Goal: Communication & Community: Share content

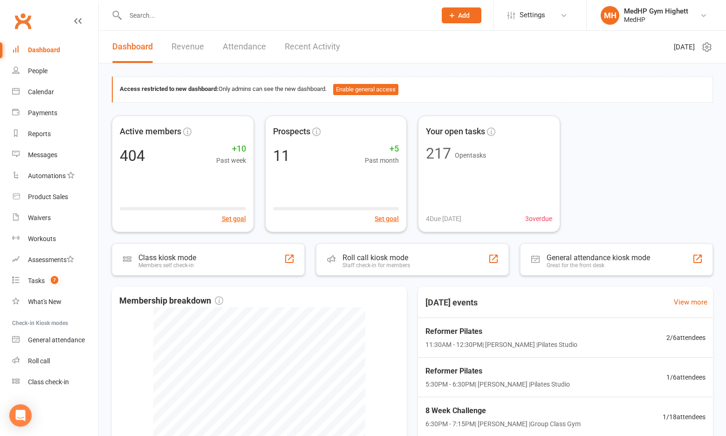
click at [263, 12] on input "text" at bounding box center [276, 15] width 307 height 13
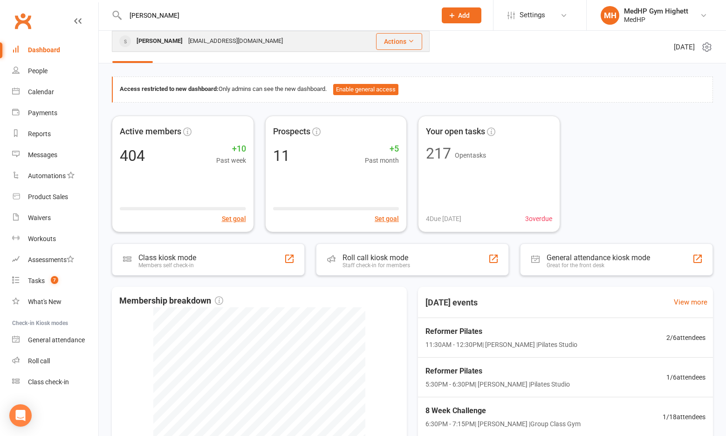
type input "[PERSON_NAME]"
click at [206, 40] on div "[EMAIL_ADDRESS][DOMAIN_NAME]" at bounding box center [236, 42] width 100 height 14
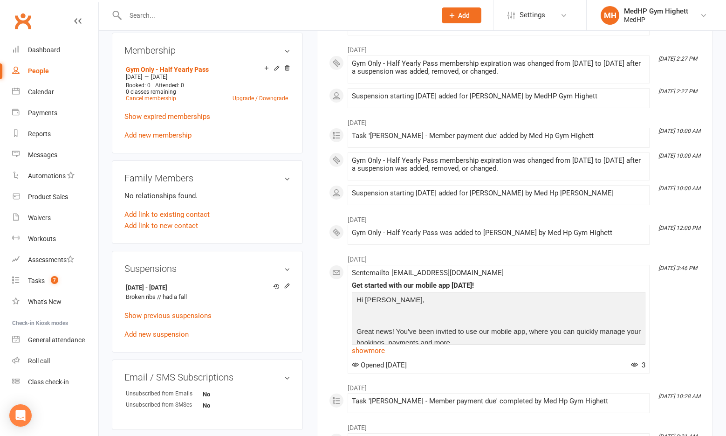
scroll to position [373, 0]
click at [287, 283] on icon at bounding box center [287, 285] width 4 height 4
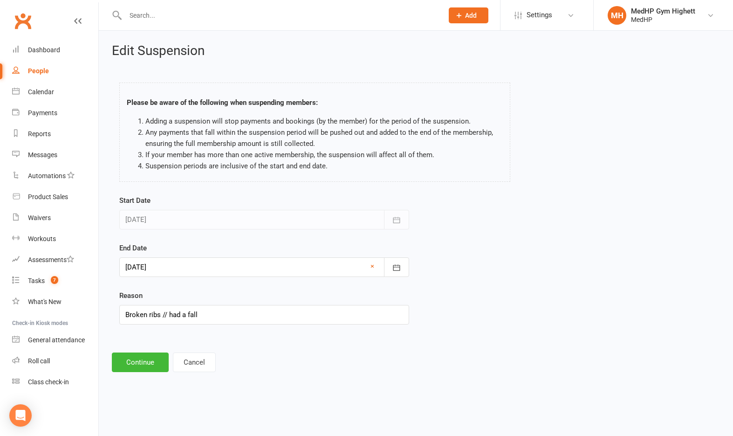
click at [245, 276] on div at bounding box center [264, 267] width 290 height 20
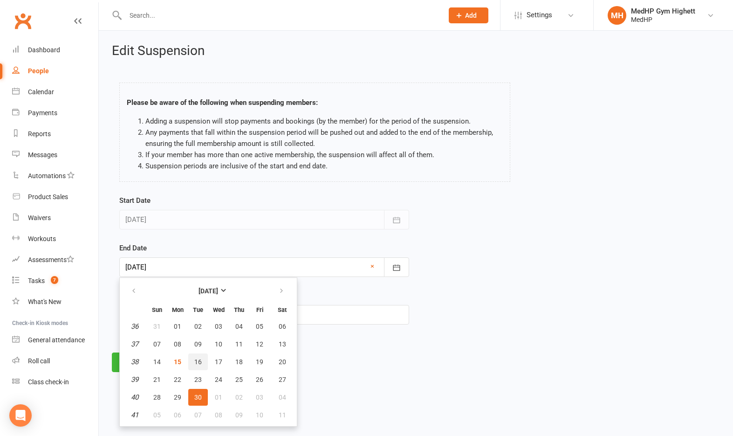
click at [194, 362] on span "16" at bounding box center [197, 361] width 7 height 7
type input "[DATE]"
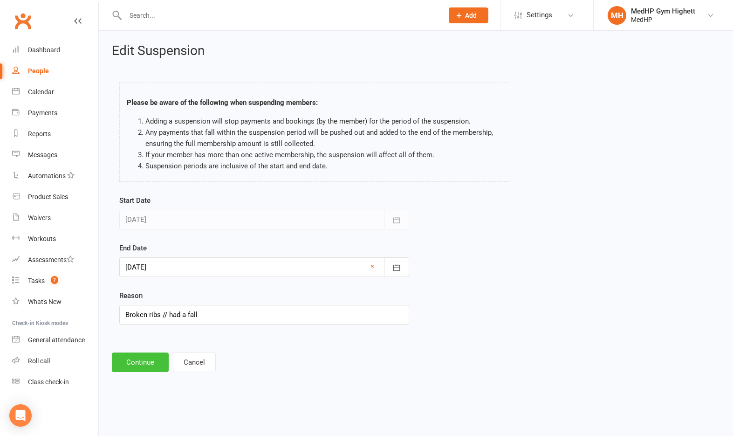
click at [155, 369] on button "Continue" at bounding box center [140, 362] width 57 height 20
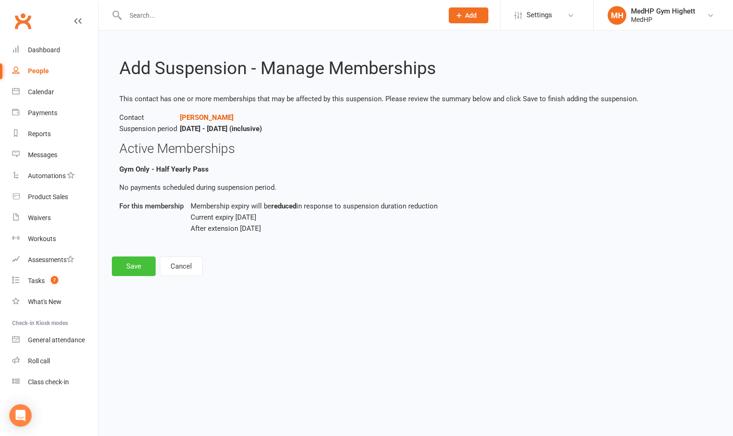
click at [145, 270] on button "Save" at bounding box center [134, 266] width 44 height 20
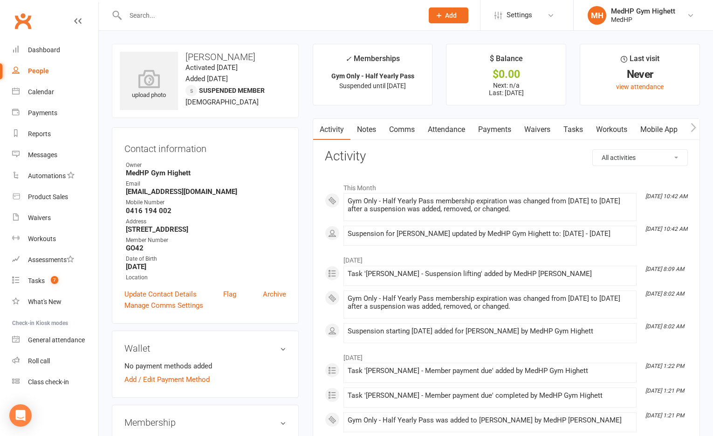
click at [562, 125] on link "Tasks" at bounding box center [573, 129] width 33 height 21
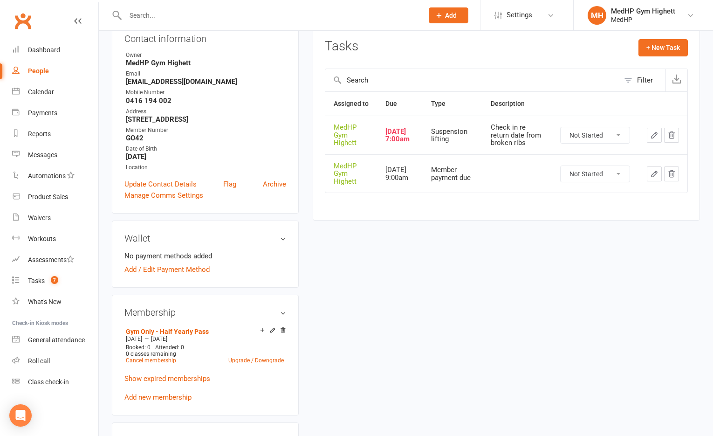
scroll to position [140, 0]
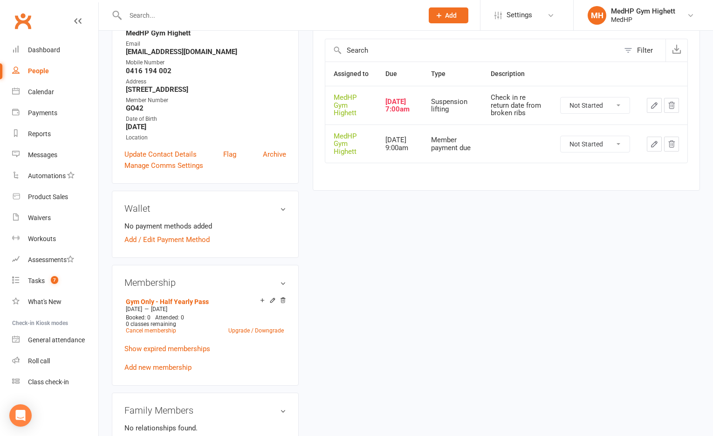
click at [678, 113] on button "button" at bounding box center [671, 105] width 15 height 15
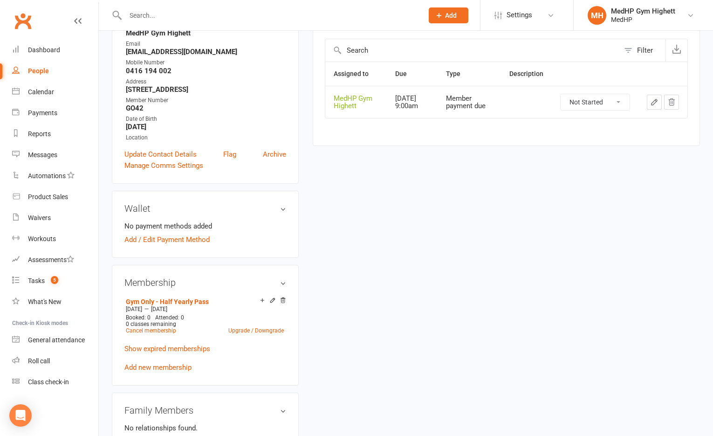
click at [656, 99] on icon "button" at bounding box center [654, 102] width 8 height 8
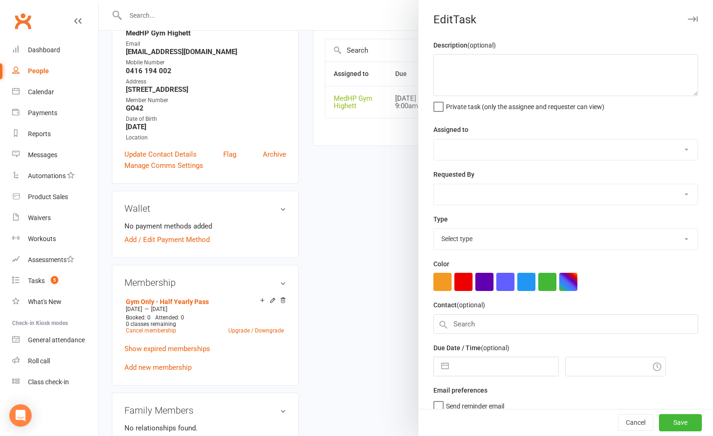
select select "46188"
type input "[DATE]"
type input "9:00am"
select select "23040"
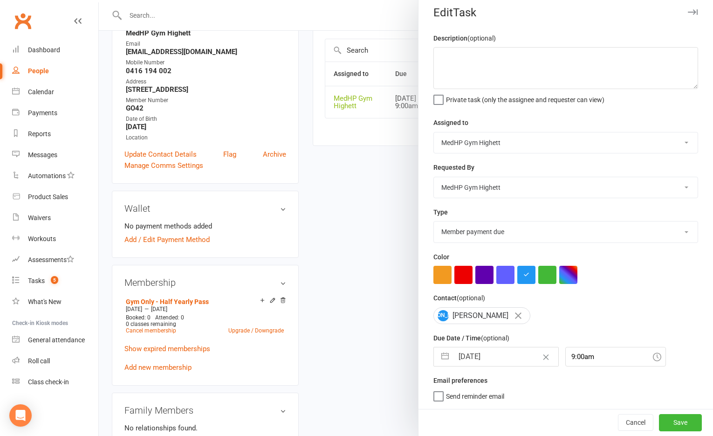
select select "10"
select select "2025"
select select "11"
select select "2025"
select select "2026"
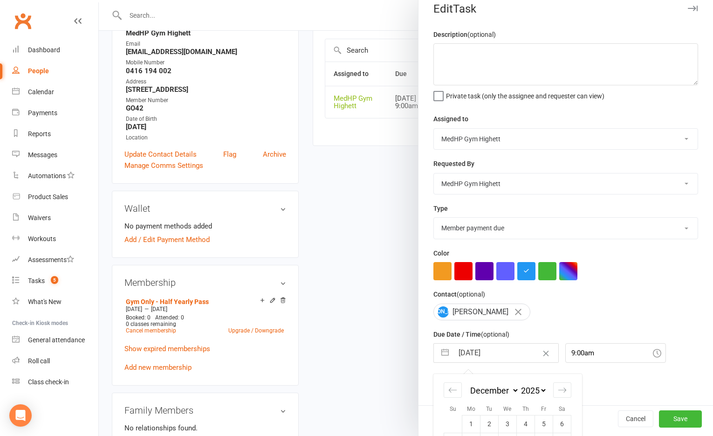
click at [485, 361] on input "[DATE]" at bounding box center [506, 353] width 105 height 19
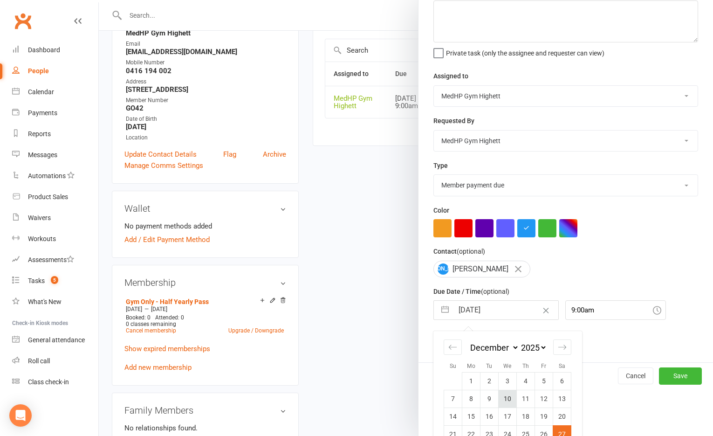
scroll to position [93, 0]
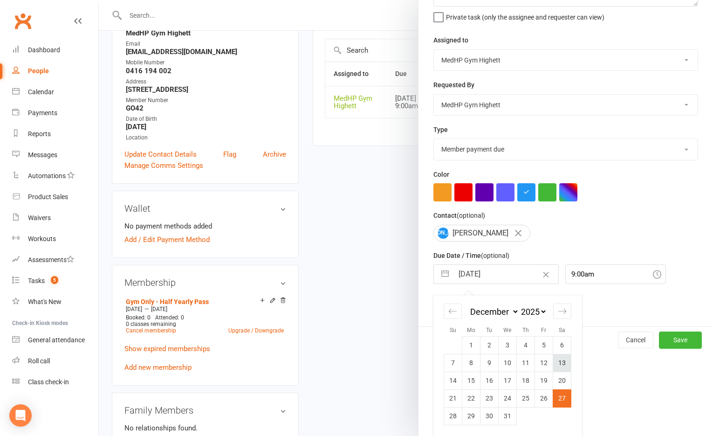
click at [558, 359] on td "13" at bounding box center [562, 363] width 18 height 18
type input "[DATE]"
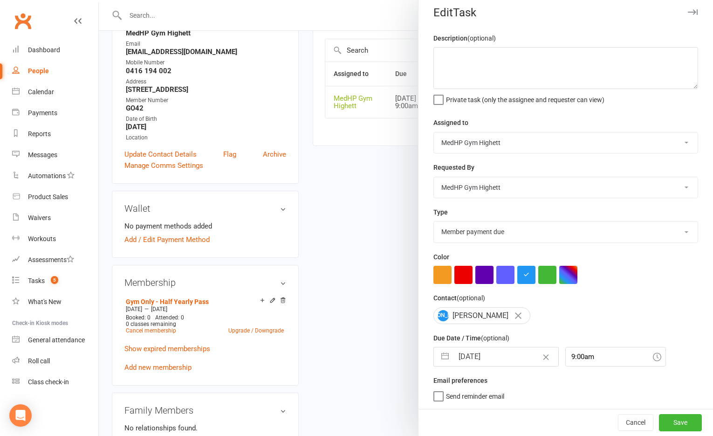
scroll to position [11, 0]
click at [660, 419] on button "Save" at bounding box center [680, 422] width 43 height 17
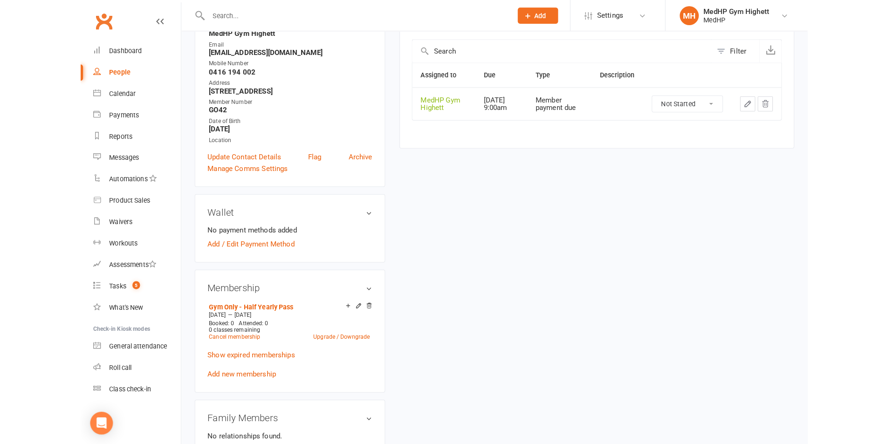
scroll to position [0, 0]
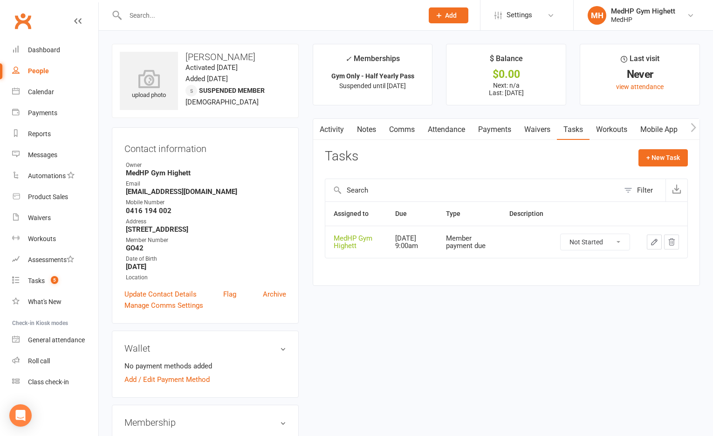
click at [45, 66] on link "People" at bounding box center [55, 71] width 86 height 21
select select "100"
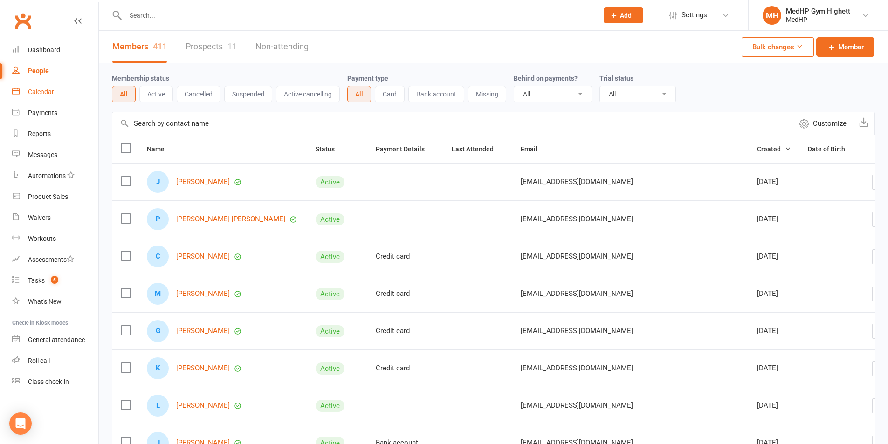
click at [54, 91] on div "Calendar" at bounding box center [41, 91] width 26 height 7
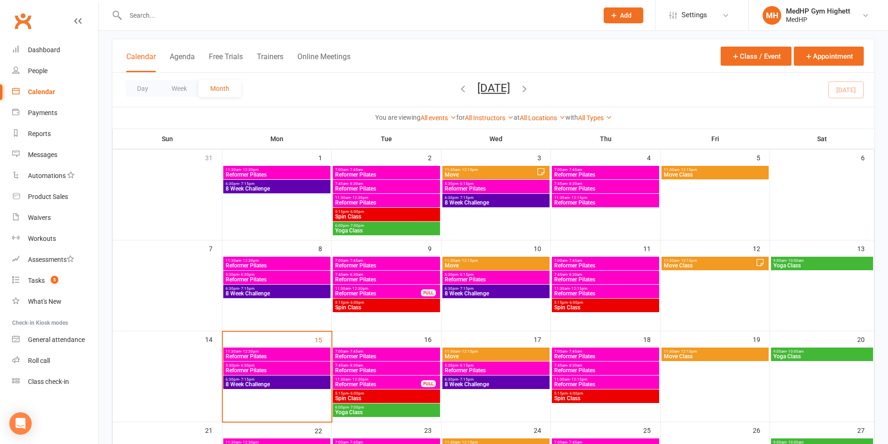
scroll to position [93, 0]
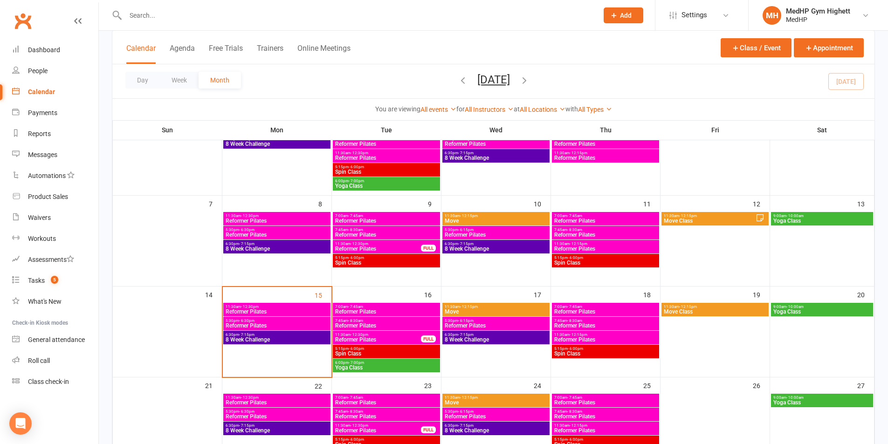
click at [409, 336] on span "11:30am - 12:30pm" at bounding box center [378, 335] width 87 height 4
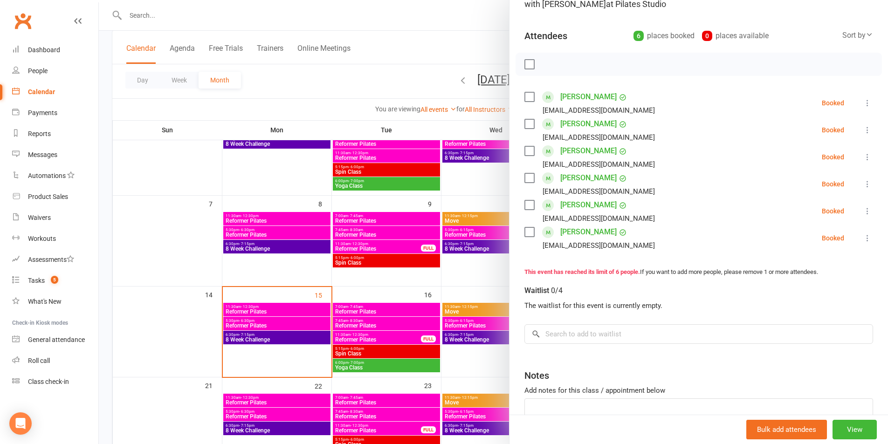
scroll to position [0, 0]
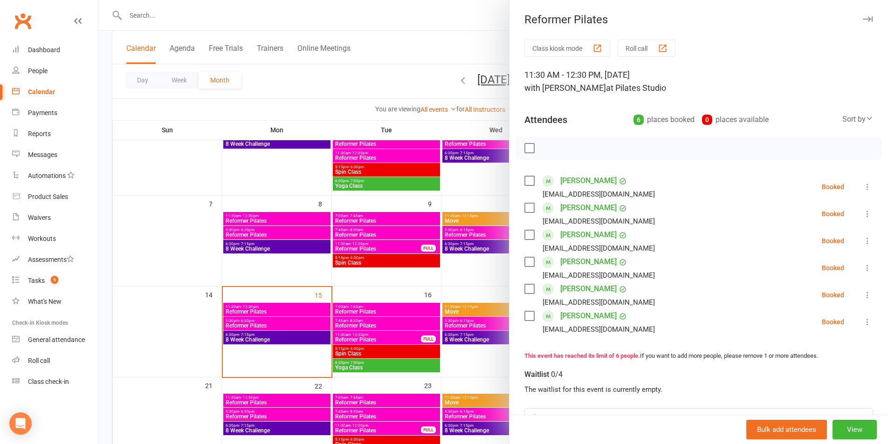
click at [410, 99] on div at bounding box center [493, 222] width 789 height 444
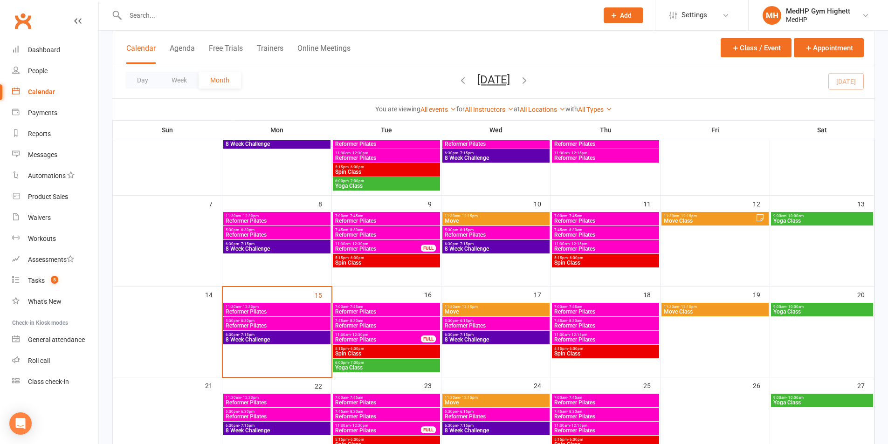
click at [221, 13] on input "text" at bounding box center [357, 15] width 469 height 13
paste input "[PERSON_NAME]"
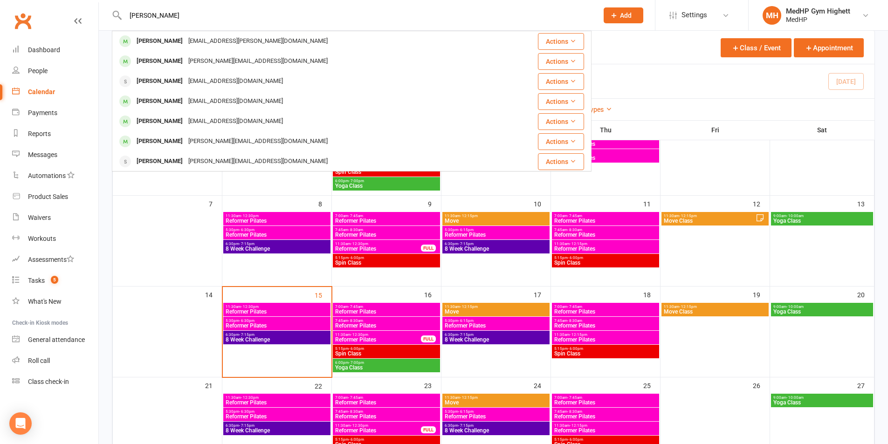
drag, startPoint x: 204, startPoint y: 4, endPoint x: 132, endPoint y: 10, distance: 72.5
click at [132, 10] on div "[PERSON_NAME] [PERSON_NAME] [EMAIL_ADDRESS][PERSON_NAME][DOMAIN_NAME] Actions […" at bounding box center [352, 15] width 480 height 30
drag, startPoint x: 204, startPoint y: 16, endPoint x: 96, endPoint y: 1, distance: 109.7
click at [96, 1] on react-component "[PERSON_NAME] [PERSON_NAME] [EMAIL_ADDRESS][PERSON_NAME][DOMAIN_NAME] Actions […" at bounding box center [296, 15] width 592 height 30
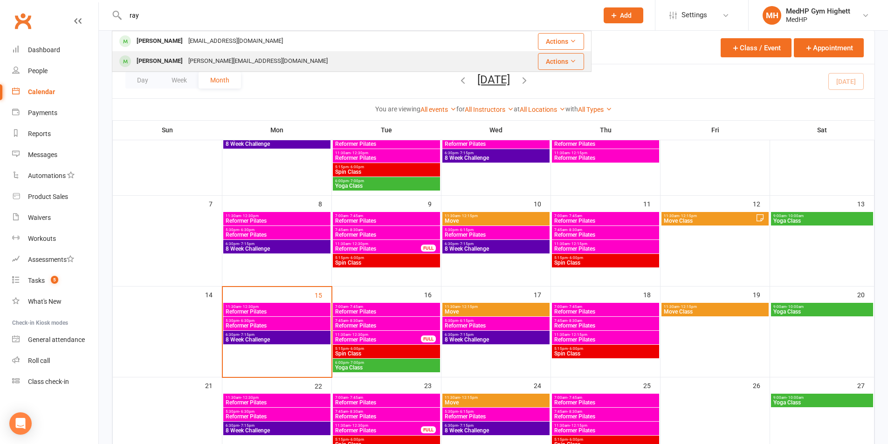
type input "ray"
click at [171, 59] on div "[PERSON_NAME]" at bounding box center [160, 62] width 52 height 14
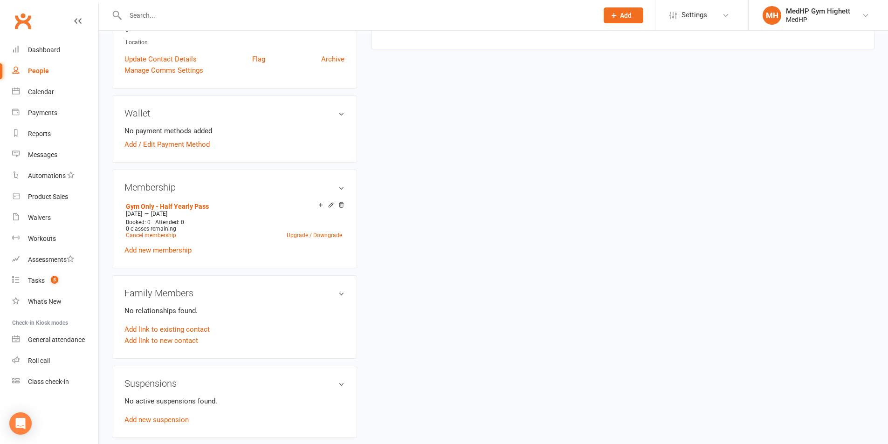
scroll to position [47, 0]
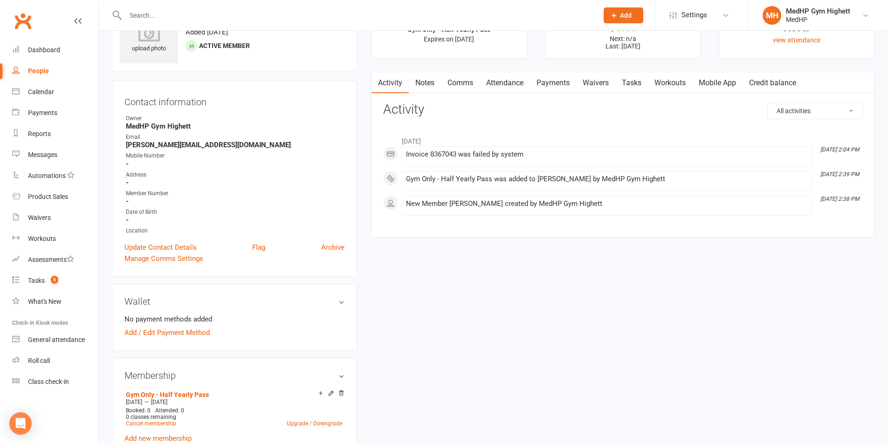
click at [325, 15] on input "text" at bounding box center [357, 15] width 469 height 13
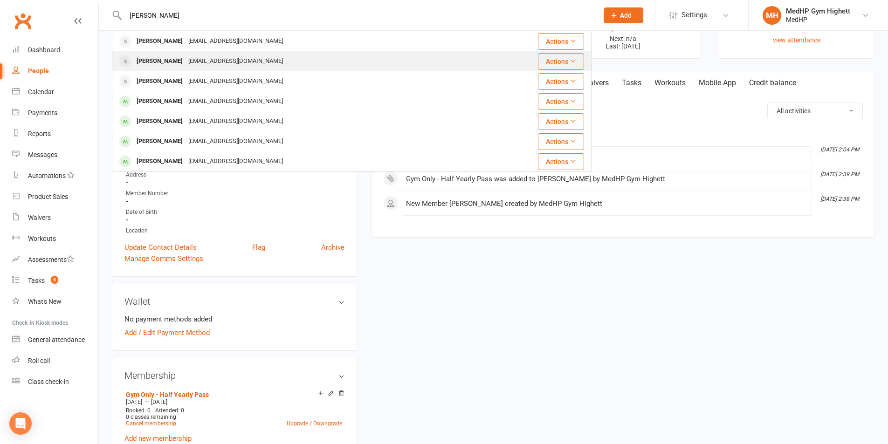
type input "[PERSON_NAME]"
click at [316, 58] on div "[PERSON_NAME] [PERSON_NAME][EMAIL_ADDRESS][DOMAIN_NAME]" at bounding box center [296, 61] width 367 height 19
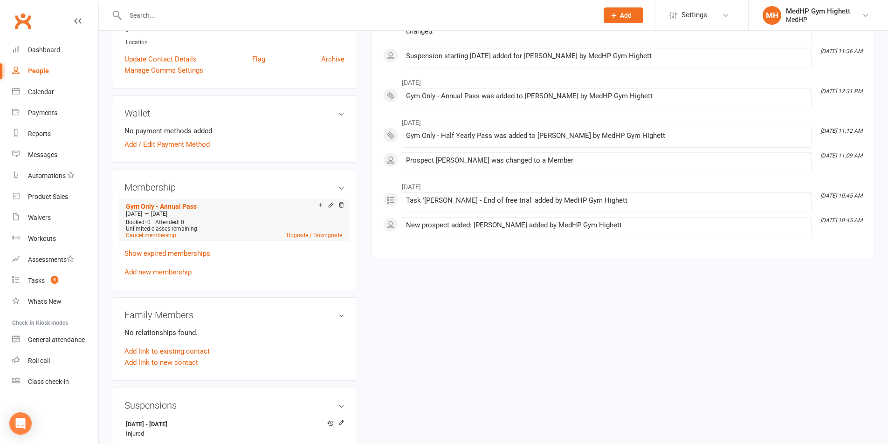
scroll to position [326, 0]
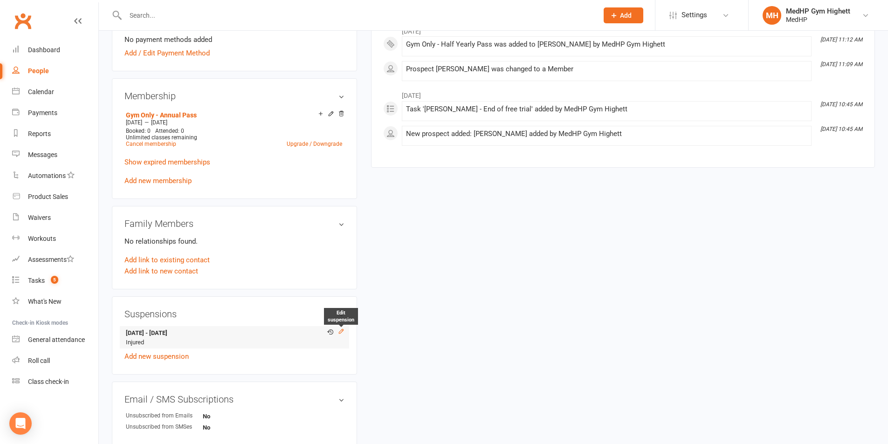
click at [342, 333] on icon at bounding box center [341, 331] width 7 height 7
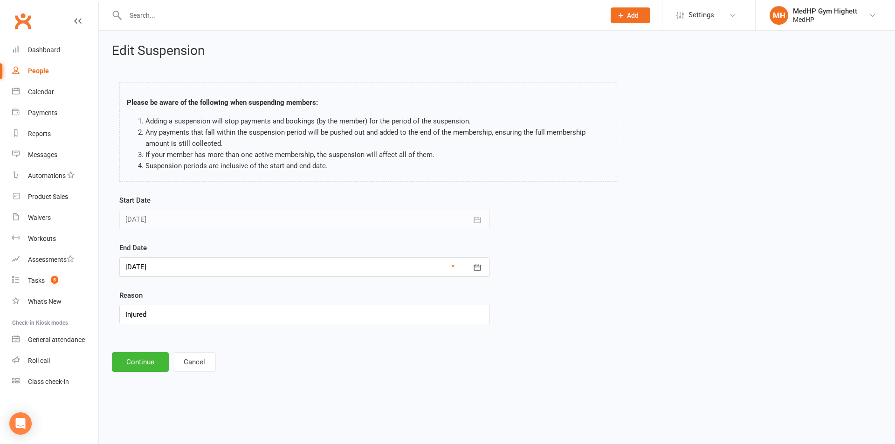
click at [170, 264] on div at bounding box center [304, 267] width 371 height 20
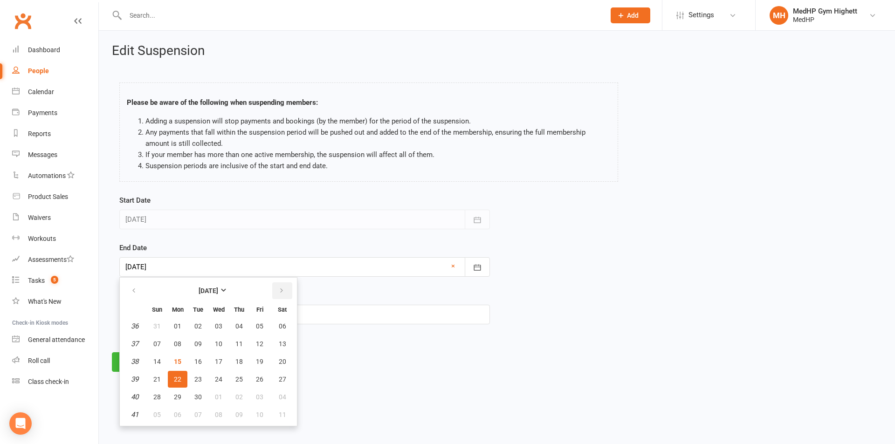
click at [283, 294] on icon "button" at bounding box center [281, 290] width 7 height 7
click at [199, 378] on span "21" at bounding box center [197, 379] width 7 height 7
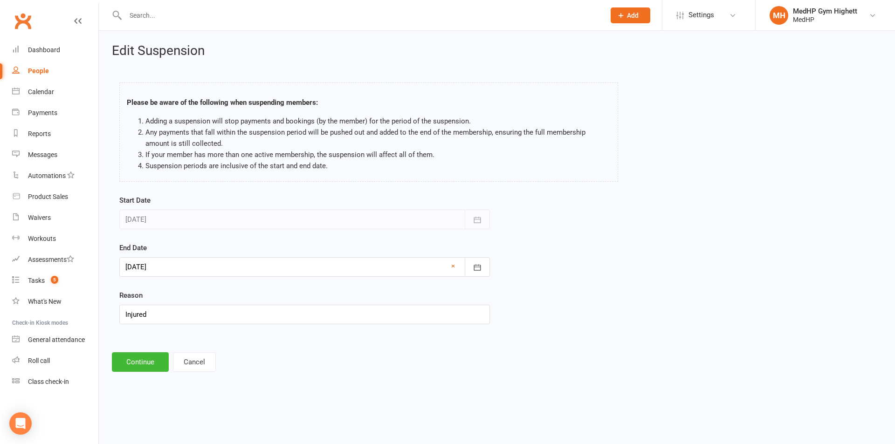
type input "[DATE]"
click at [142, 364] on button "Continue" at bounding box center [140, 362] width 57 height 20
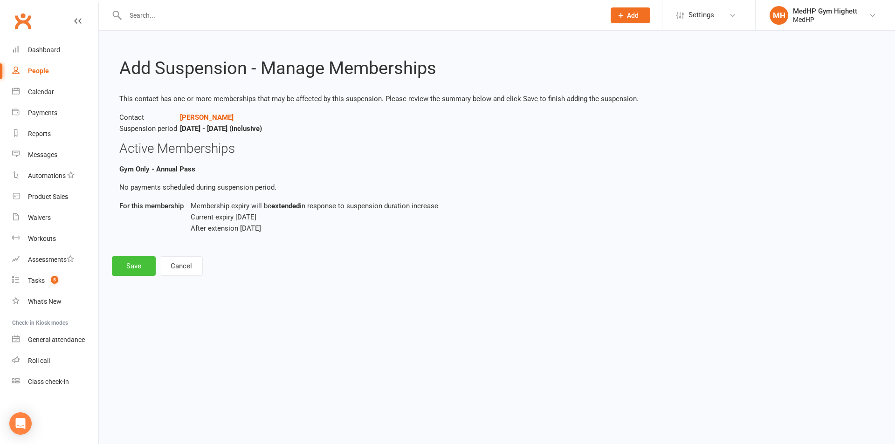
click at [150, 270] on button "Save" at bounding box center [134, 266] width 44 height 20
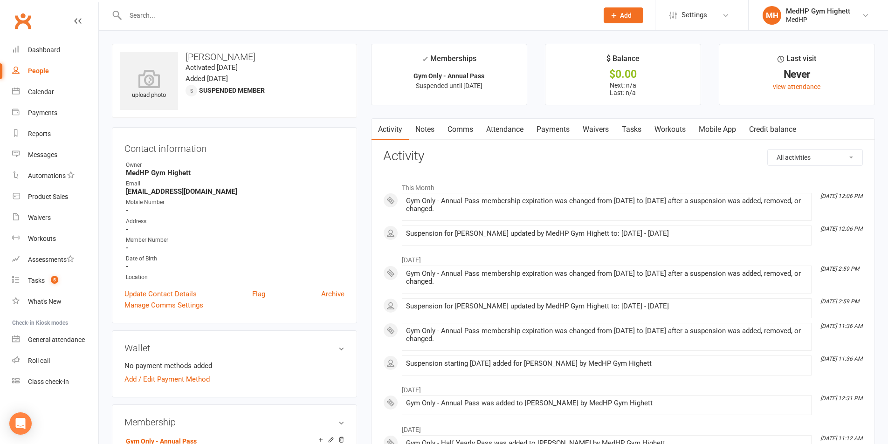
click at [448, 418] on ul "This Month [DATE] 12:06 PM Gym Only - Annual Pass membership expiration was cha…" at bounding box center [623, 361] width 480 height 366
click at [44, 72] on div "People" at bounding box center [38, 70] width 21 height 7
select select "100"
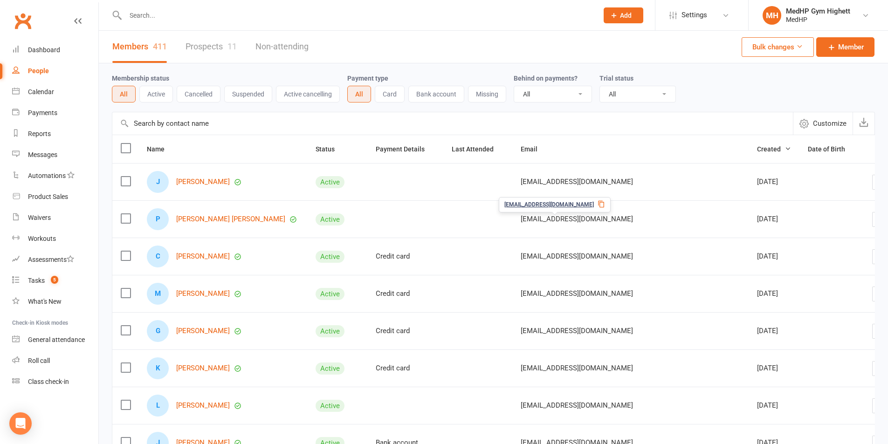
click at [398, 187] on td at bounding box center [405, 181] width 76 height 37
click at [186, 177] on div "J [PERSON_NAME]" at bounding box center [223, 182] width 152 height 22
click at [187, 186] on link "[PERSON_NAME]" at bounding box center [203, 182] width 54 height 8
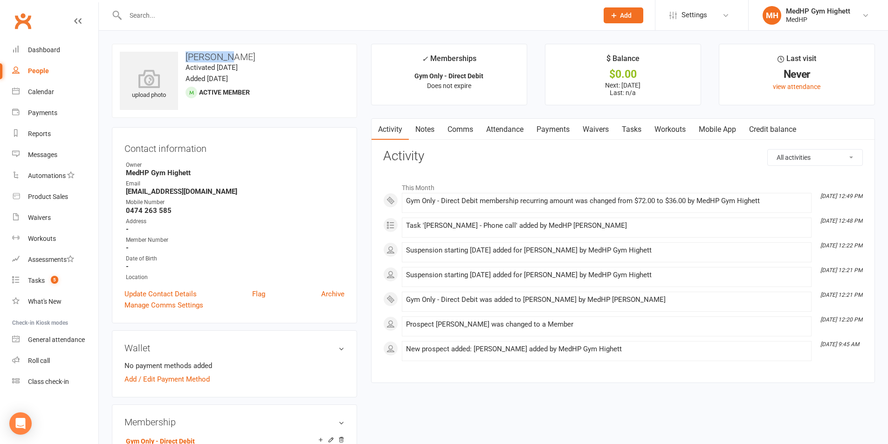
drag, startPoint x: 209, startPoint y: 61, endPoint x: 183, endPoint y: 60, distance: 26.1
click at [183, 60] on h3 "[PERSON_NAME]" at bounding box center [234, 57] width 229 height 10
copy h3 "[PERSON_NAME]"
click at [165, 296] on link "Update Contact Details" at bounding box center [160, 294] width 72 height 11
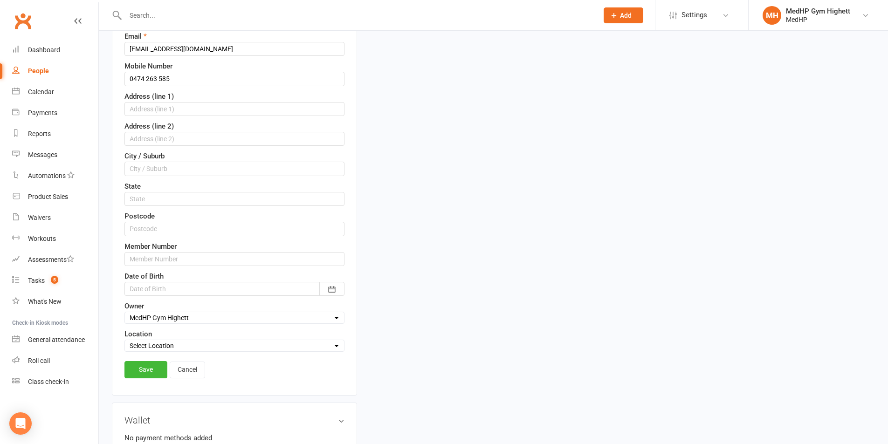
scroll to position [184, 0]
click at [183, 290] on div at bounding box center [234, 289] width 220 height 14
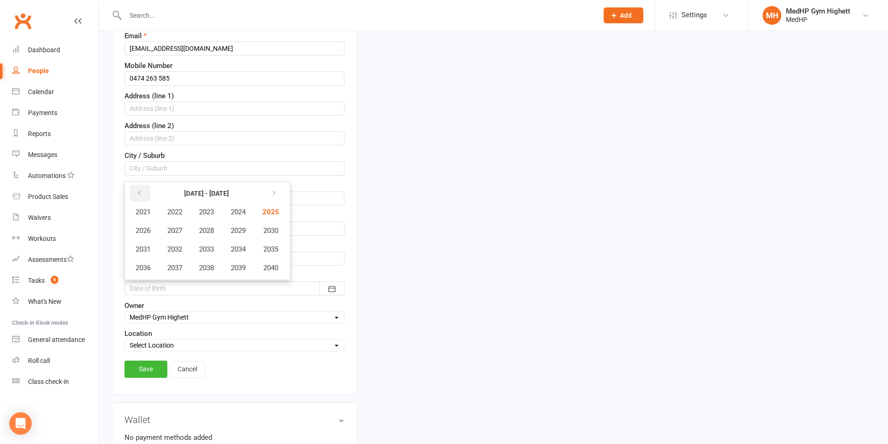
click at [145, 195] on button "button" at bounding box center [140, 193] width 20 height 17
click at [274, 193] on icon "button" at bounding box center [272, 193] width 7 height 7
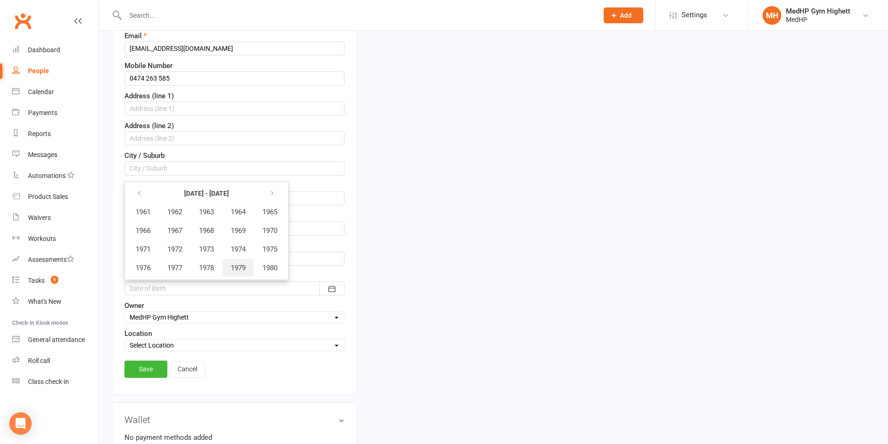
click at [232, 267] on button "1979" at bounding box center [238, 268] width 31 height 18
click at [200, 209] on span "February" at bounding box center [202, 212] width 27 height 8
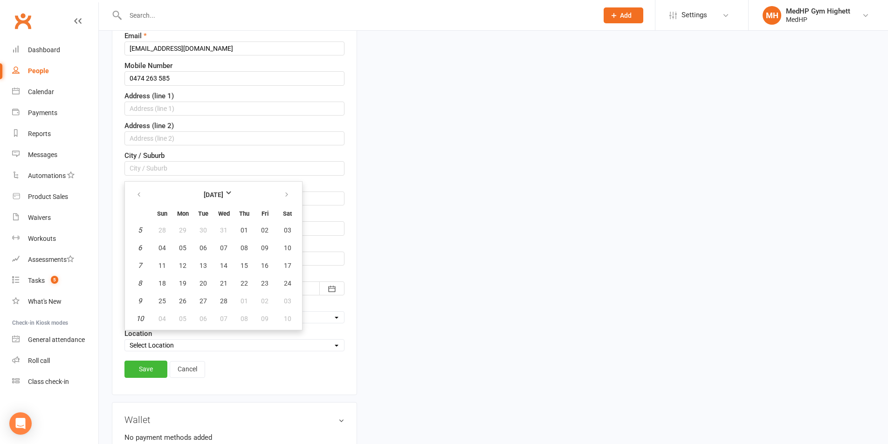
click at [200, 209] on th "Tue" at bounding box center [203, 213] width 20 height 15
click at [146, 198] on button "button" at bounding box center [140, 194] width 20 height 17
click at [286, 196] on icon "button" at bounding box center [286, 194] width 7 height 7
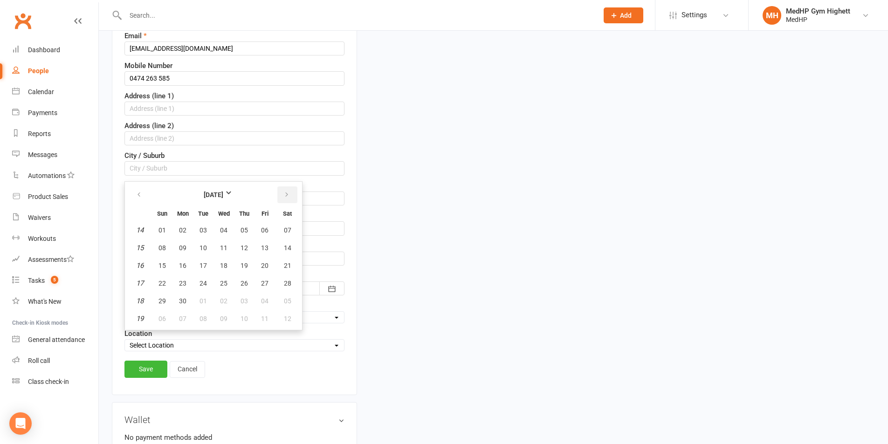
click at [286, 196] on icon "button" at bounding box center [286, 194] width 7 height 7
click at [198, 197] on strong "[DATE]" at bounding box center [214, 195] width 54 height 10
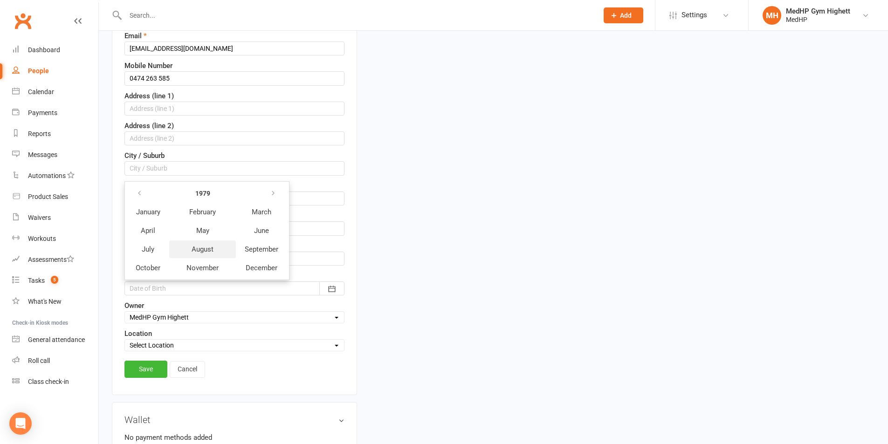
click at [210, 247] on span "August" at bounding box center [203, 249] width 22 height 8
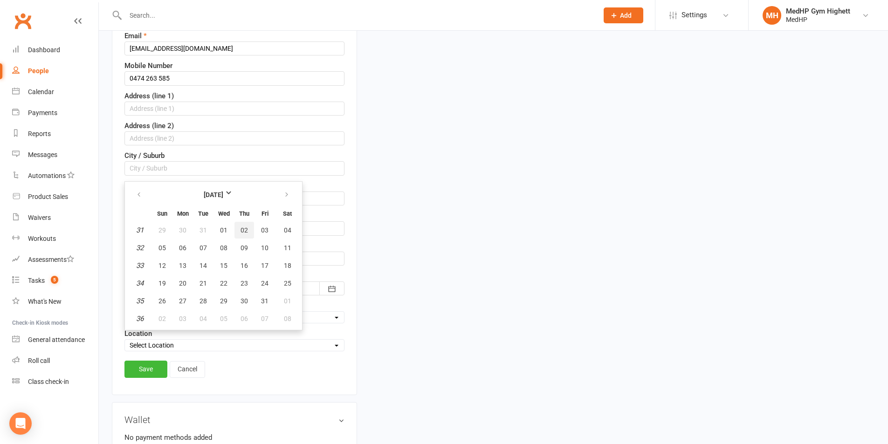
click at [238, 234] on button "02" at bounding box center [245, 230] width 20 height 17
type input "[DATE]"
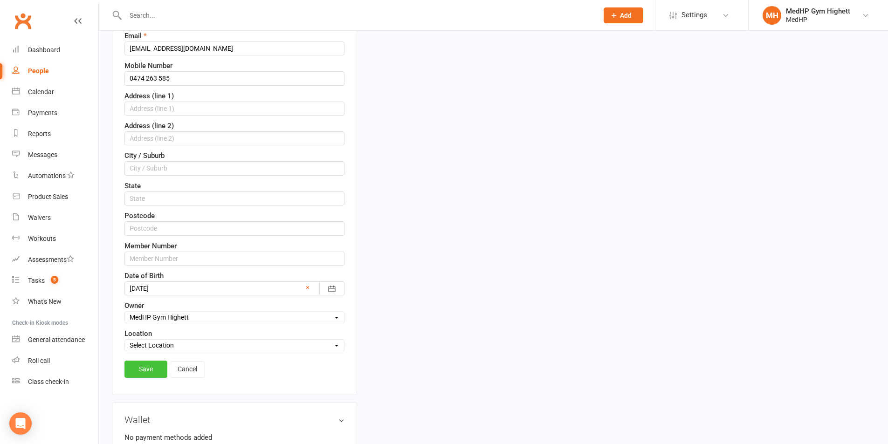
click at [150, 366] on link "Save" at bounding box center [145, 369] width 43 height 17
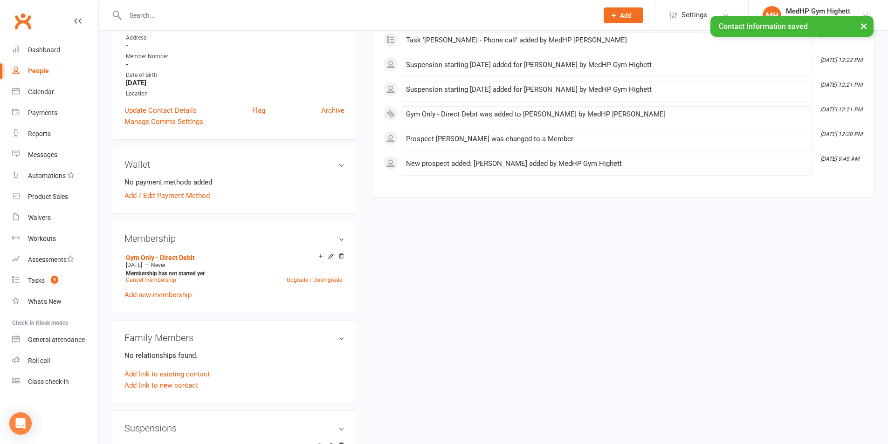
scroll to position [0, 0]
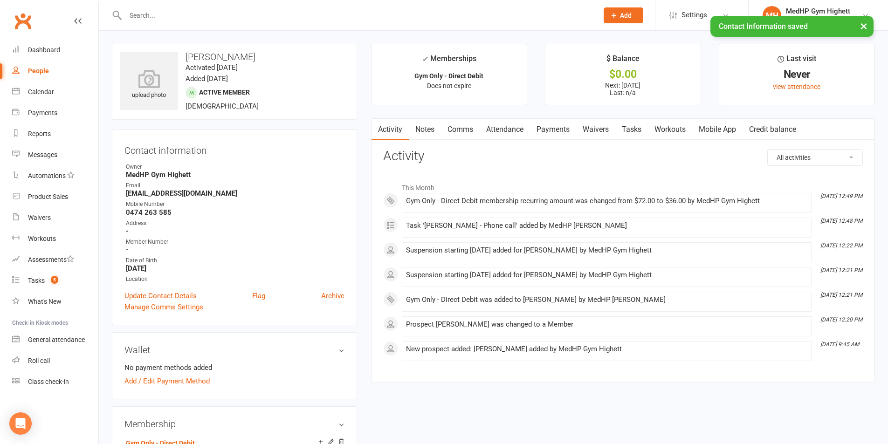
drag, startPoint x: 177, startPoint y: 268, endPoint x: 117, endPoint y: 263, distance: 59.9
click at [117, 263] on div "Contact information Owner MedHP Gym Highett Email [EMAIL_ADDRESS][DOMAIN_NAME] …" at bounding box center [234, 227] width 245 height 196
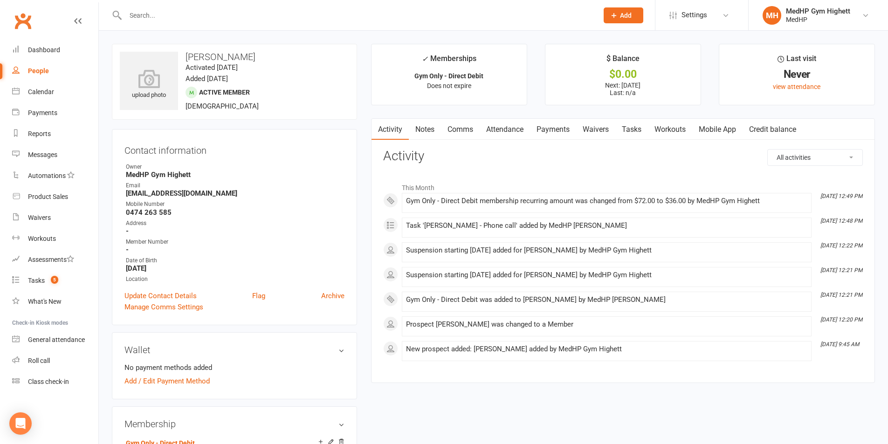
click at [458, 132] on link "Comms" at bounding box center [460, 129] width 39 height 21
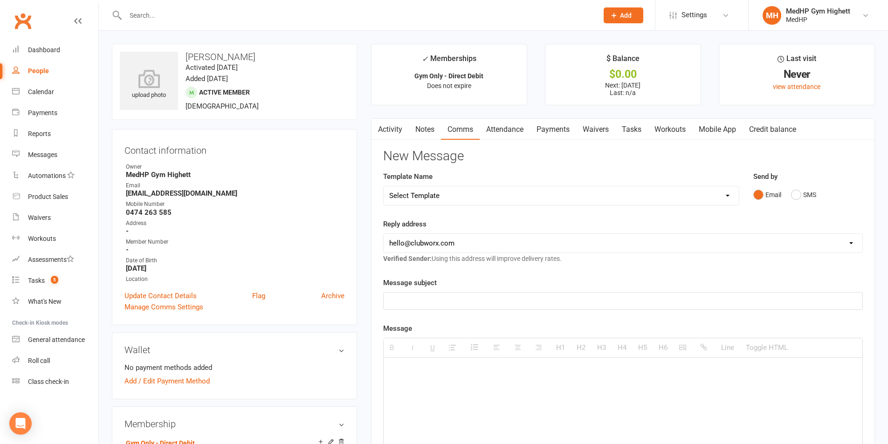
click at [502, 197] on select "Select Template [SMS] Happy Birthday [Email] Overdue Payment [Email] End of Med…" at bounding box center [561, 195] width 355 height 19
select select "0"
click at [384, 186] on select "Select Template [SMS] Happy Birthday [Email] Overdue Payment [Email] End of Med…" at bounding box center [561, 195] width 355 height 19
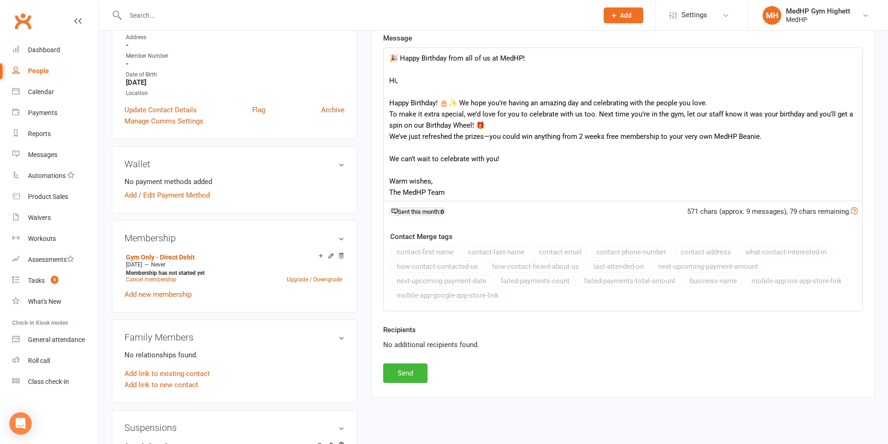
scroll to position [186, 0]
click at [853, 212] on icon at bounding box center [854, 210] width 7 height 7
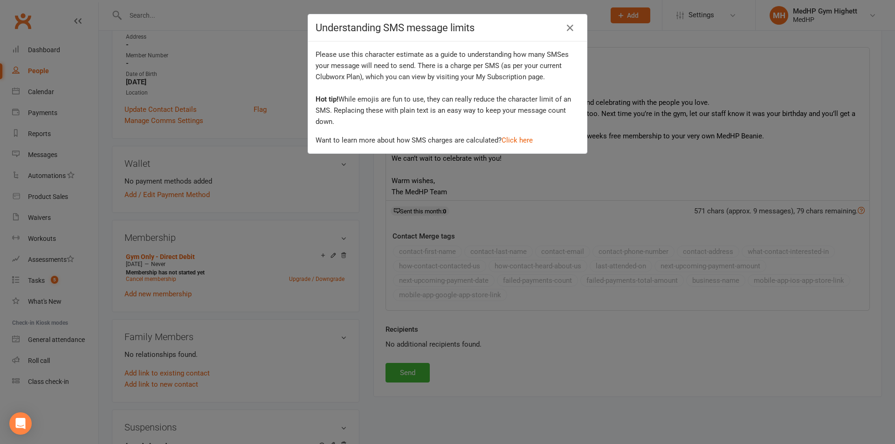
click at [221, 73] on div "Understanding SMS message limits Please use this character estimate as a guide …" at bounding box center [447, 222] width 895 height 444
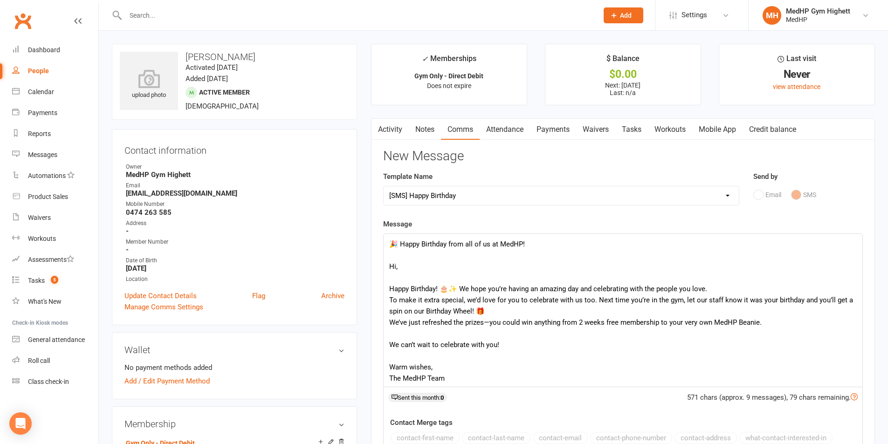
scroll to position [93, 0]
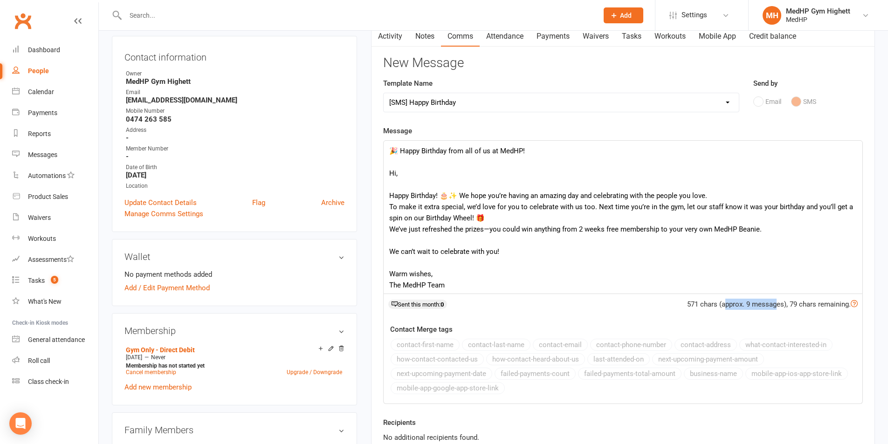
drag, startPoint x: 725, startPoint y: 309, endPoint x: 776, endPoint y: 303, distance: 51.6
click at [776, 303] on div "571 chars (approx. 9 messages), 79 chars remaining." at bounding box center [772, 304] width 171 height 11
click at [395, 185] on div "🎉 Happy Birthday from all of us at MedHP! Hi, Happy Birthday! 🎂✨ We hope you’re…" at bounding box center [623, 217] width 479 height 153
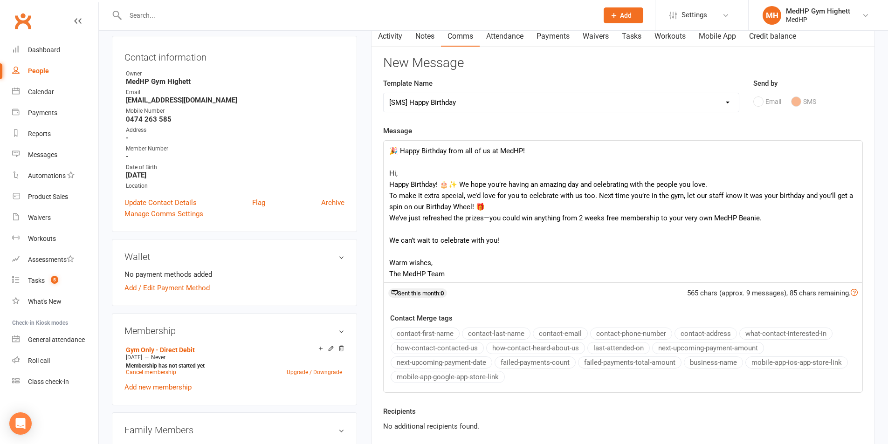
click at [418, 228] on div "🎉 Happy Birthday from all of us at MedHP! Hi, Happy Birthday! 🎂✨ We hope you’re…" at bounding box center [623, 212] width 479 height 142
click at [435, 242] on div "🎉 Happy Birthday from all of us at MedHP! Hi, Happy Birthday! 🎂✨ We hope you’re…" at bounding box center [623, 211] width 479 height 140
click at [537, 251] on div "🎉 Happy Birthday from all of us at MedHP! Hi, Happy Birthday! 🎂✨ We hope you’re…" at bounding box center [623, 211] width 479 height 140
click at [493, 207] on div "🎉 Happy Birthday from all of us at MedHP! Hi, Happy Birthday! 🎂✨ We hope you’re…" at bounding box center [623, 211] width 479 height 140
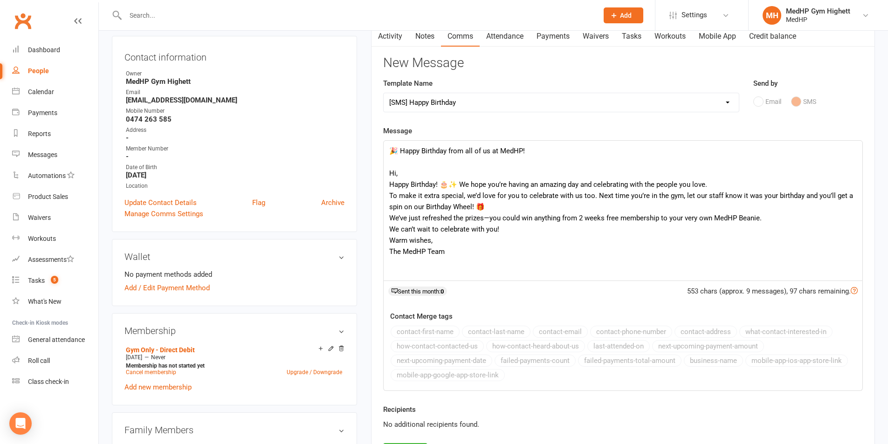
click at [753, 292] on div "553 chars (approx. 9 messages), 97 chars remaining." at bounding box center [772, 291] width 171 height 11
drag, startPoint x: 743, startPoint y: 291, endPoint x: 769, endPoint y: 291, distance: 26.1
click at [769, 291] on div "553 chars (approx. 9 messages), 97 chars remaining." at bounding box center [772, 291] width 171 height 11
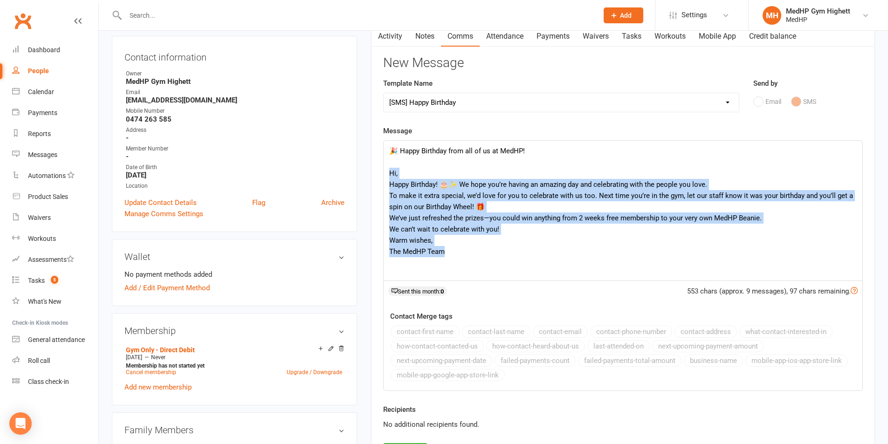
drag, startPoint x: 390, startPoint y: 172, endPoint x: 488, endPoint y: 263, distance: 133.6
click at [488, 263] on div "🎉 Happy Birthday from all of us at MedHP! Hi, Happy Birthday! 🎂✨ We hope you’re…" at bounding box center [623, 211] width 479 height 140
copy div "Hi, Happy Birthday! 🎂✨ We hope you’re having an amazing day and celebrating wit…"
drag, startPoint x: 451, startPoint y: 229, endPoint x: 459, endPoint y: 225, distance: 9.2
click at [451, 228] on div "🎉 Happy Birthday from all of us at MedHP! Hi, Happy Birthday! 🎂✨ We hope you’re…" at bounding box center [623, 211] width 479 height 140
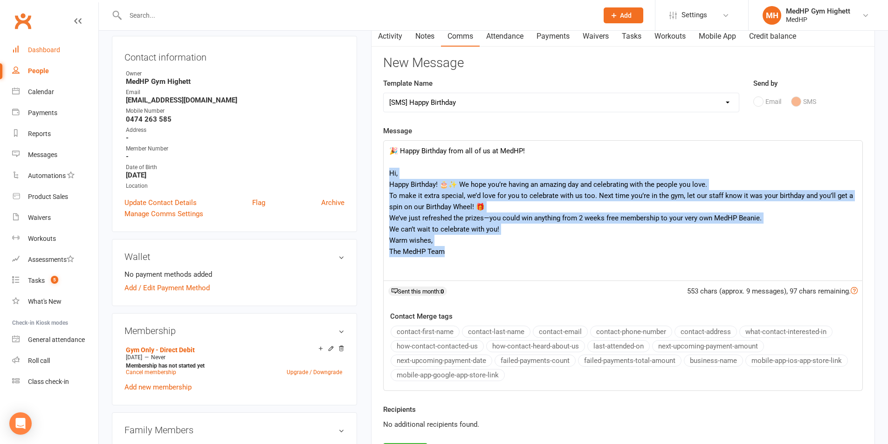
click at [44, 57] on link "Dashboard" at bounding box center [55, 50] width 86 height 21
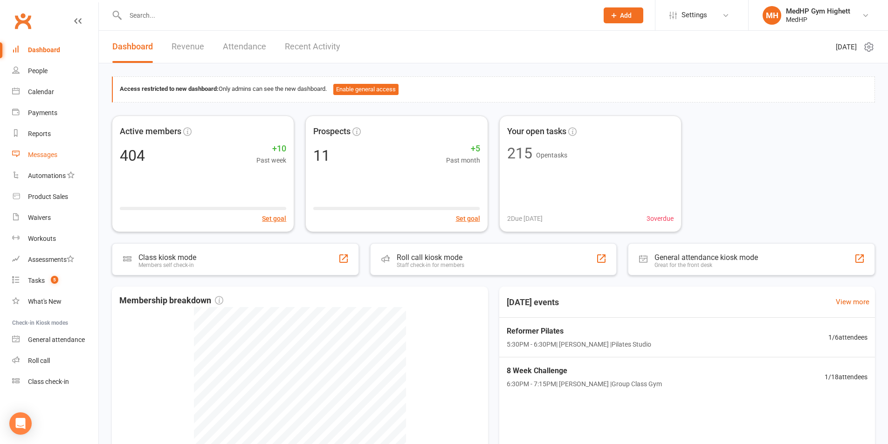
click at [52, 149] on link "Messages" at bounding box center [55, 155] width 86 height 21
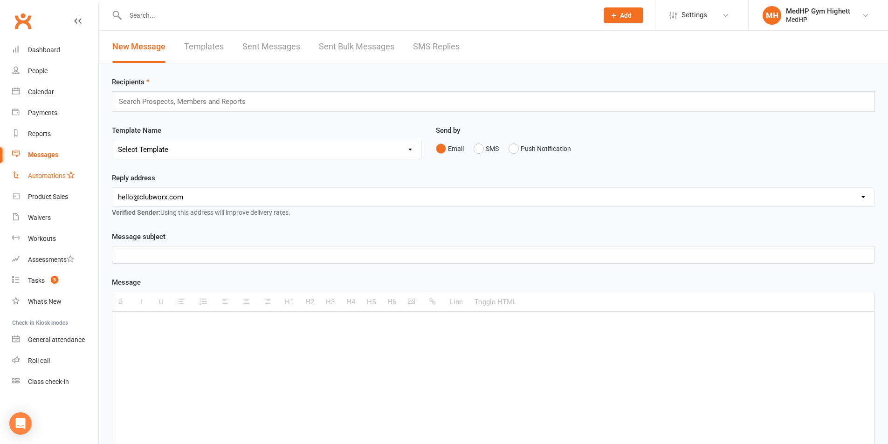
click at [76, 180] on link "Automations" at bounding box center [55, 176] width 86 height 21
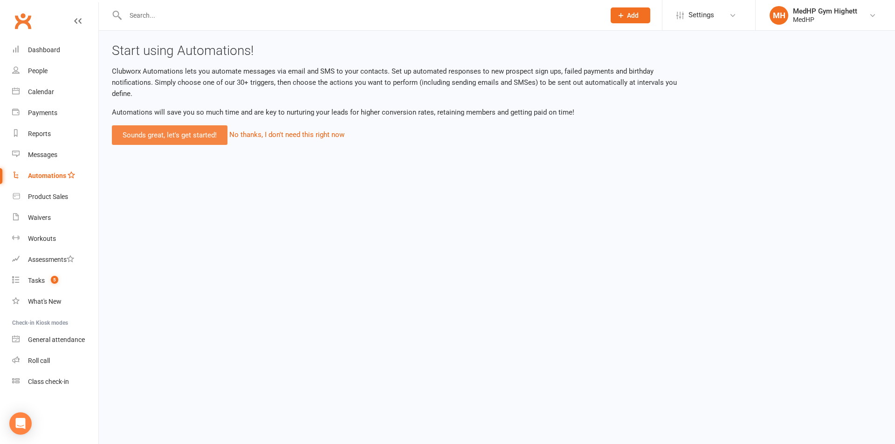
click at [164, 137] on link "Sounds great, let's get started!" at bounding box center [170, 135] width 116 height 20
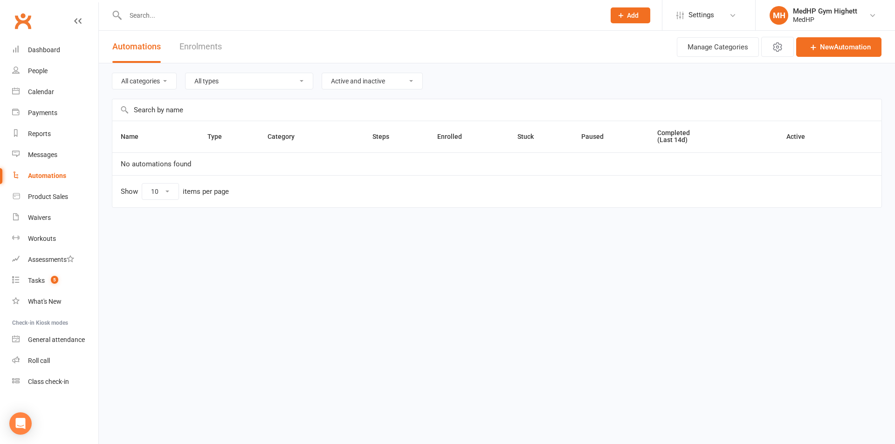
click at [227, 78] on select "All types Booking Cancelled Booking Due Booking Late-Cancelled Booking Marked A…" at bounding box center [249, 81] width 127 height 16
select select "contact_birthday"
click at [187, 73] on select "All types Booking Cancelled Booking Due Booking Late-Cancelled Booking Marked A…" at bounding box center [249, 81] width 127 height 16
click at [865, 43] on link "New Automation" at bounding box center [838, 47] width 85 height 20
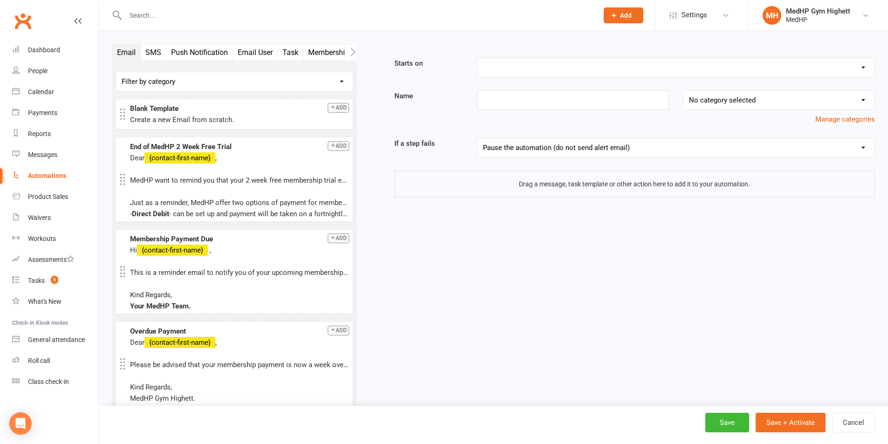
click at [157, 52] on button "SMS" at bounding box center [154, 52] width 26 height 16
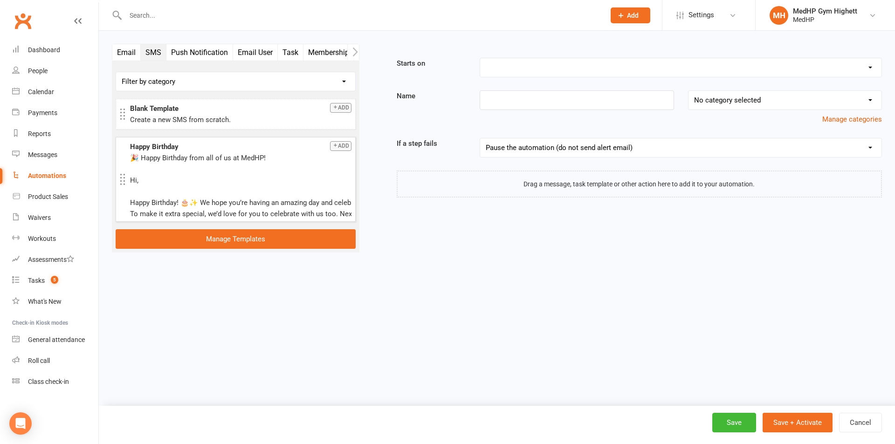
click at [216, 170] on div "🎉 Happy Birthday from all of us at MedHP! Hi, Happy Birthday! 🎂✨ We hope you’re…" at bounding box center [240, 219] width 221 height 134
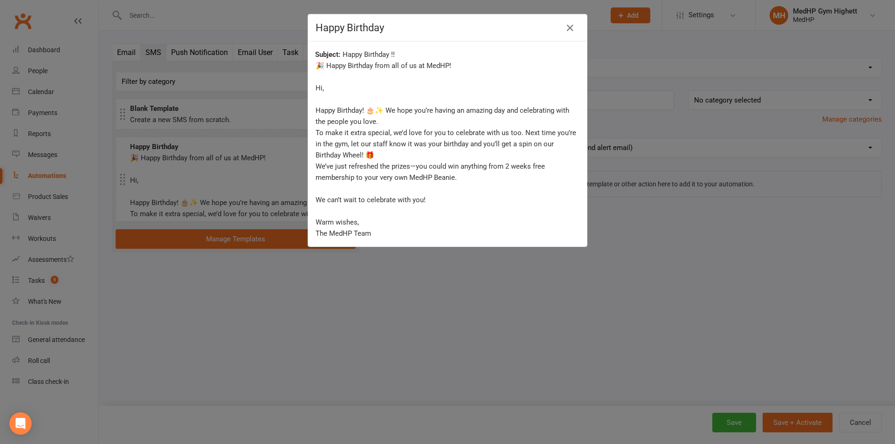
click at [270, 249] on div "Happy Birthday Happy Birthday !! 🎉 Happy Birthday from all of us at MedHP! Hi, …" at bounding box center [447, 222] width 895 height 444
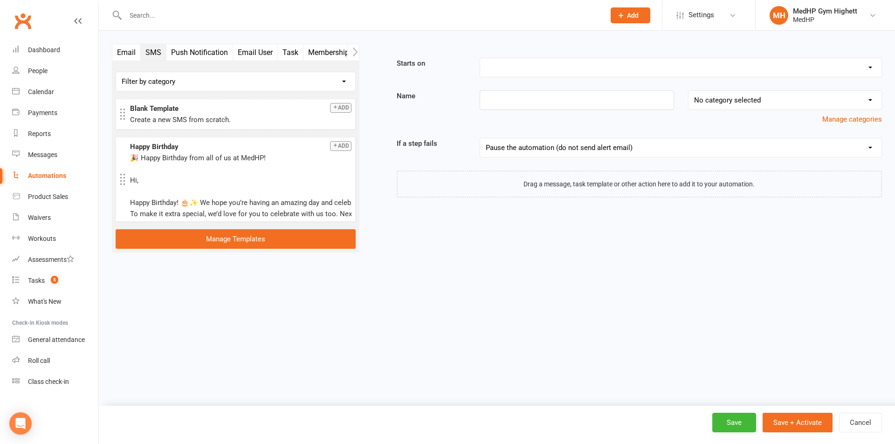
click at [540, 69] on select "Booking Cancelled Booking Due Booking Late-Cancelled Booking Marked Absent Book…" at bounding box center [680, 67] width 401 height 19
select select "6"
click at [480, 58] on select "Booking Cancelled Booking Due Booking Late-Cancelled Booking Marked Absent Book…" at bounding box center [680, 67] width 401 height 19
click at [564, 104] on input at bounding box center [577, 100] width 194 height 20
click at [773, 96] on select "No category selected" at bounding box center [785, 100] width 193 height 19
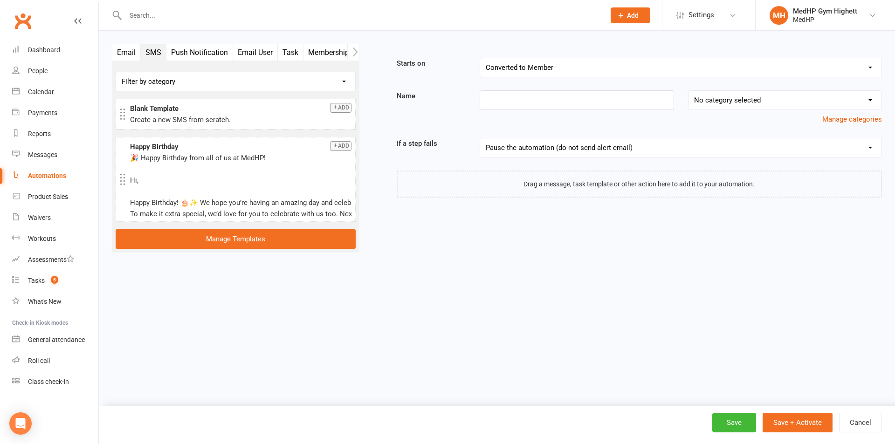
click at [642, 263] on div "Email SMS Push Notification Email User Task Membership Workout Mobile App Prosp…" at bounding box center [497, 156] width 784 height 224
click at [540, 146] on select "Pause the automation (do not send alert email) Pause the automation and send an…" at bounding box center [680, 147] width 401 height 19
click at [860, 425] on button "Cancel" at bounding box center [860, 423] width 43 height 20
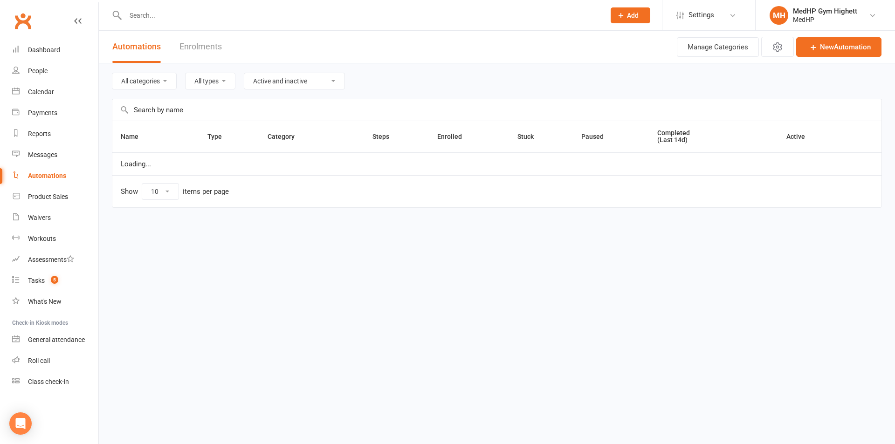
select select "contact_birthday"
click at [76, 161] on link "Messages" at bounding box center [55, 155] width 86 height 21
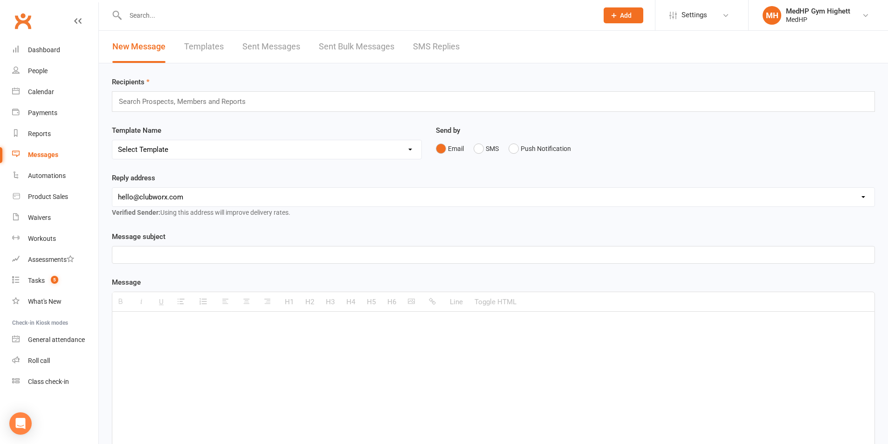
click at [218, 145] on select "Select Template [SMS] Happy Birthday [Email] Overdue Payment [Email] End of Med…" at bounding box center [266, 149] width 309 height 19
select select "0"
click at [112, 140] on select "Select Template [SMS] Happy Birthday [Email] Overdue Payment [Email] End of Med…" at bounding box center [266, 149] width 309 height 19
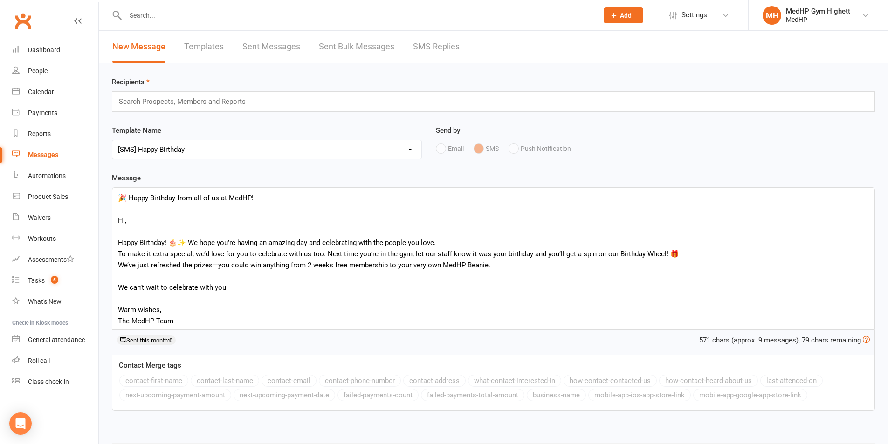
click at [437, 148] on div "Email SMS Push Notification" at bounding box center [655, 149] width 439 height 18
click at [231, 61] on div "New Message Templates Sent Messages Sent Bulk Messages SMS Replies" at bounding box center [286, 47] width 374 height 32
click at [216, 58] on link "Templates" at bounding box center [204, 47] width 40 height 32
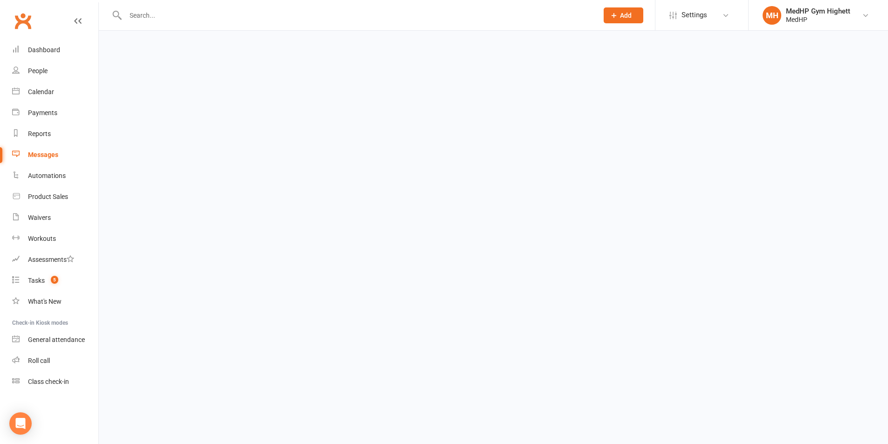
select select "grid"
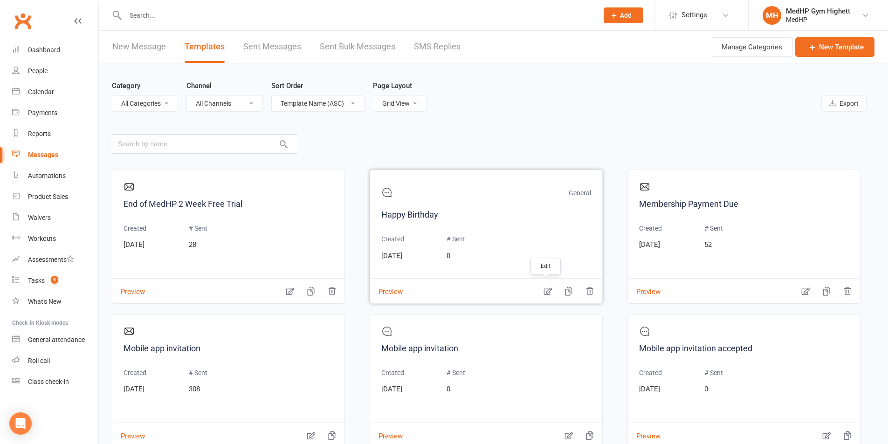
click at [543, 291] on icon "button" at bounding box center [547, 291] width 9 height 9
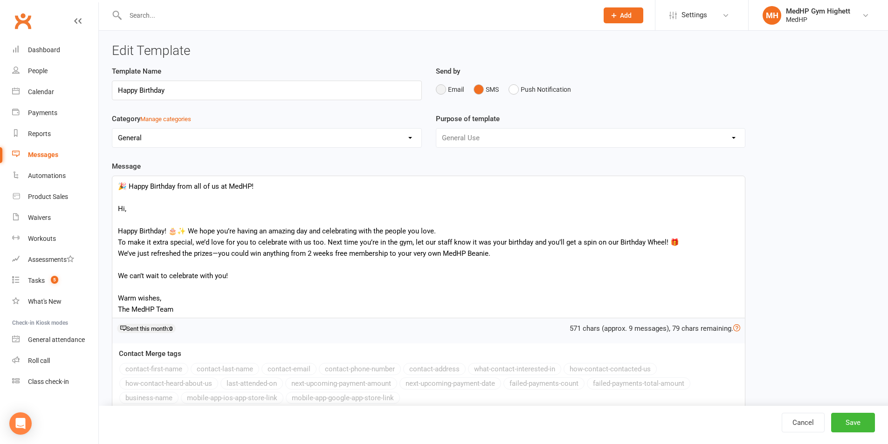
click at [455, 90] on button "Email" at bounding box center [450, 90] width 28 height 18
